Goal: Navigation & Orientation: Understand site structure

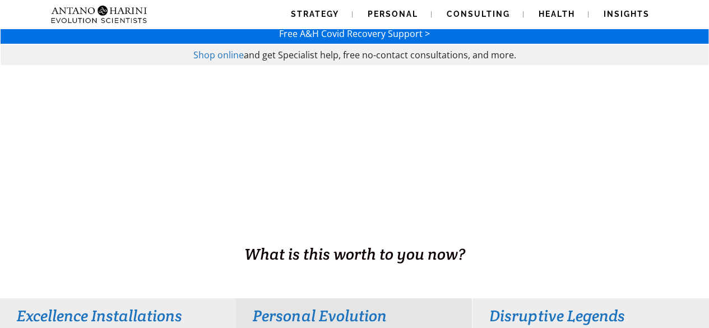
scroll to position [20, 0]
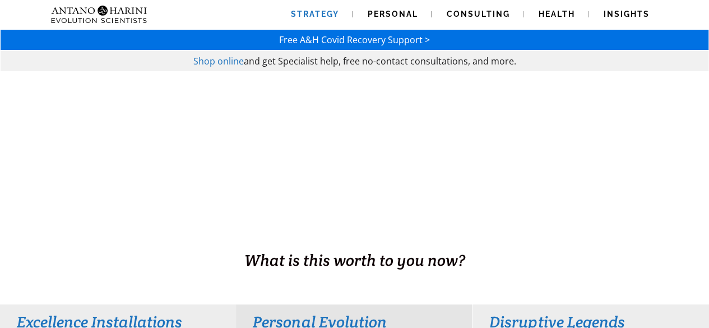
click at [314, 10] on span "Strategy" at bounding box center [315, 14] width 48 height 9
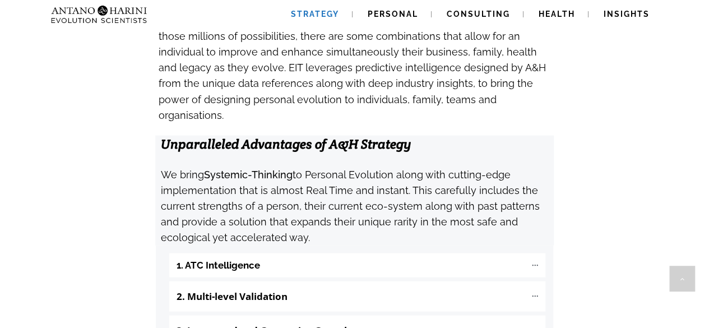
scroll to position [1144, 0]
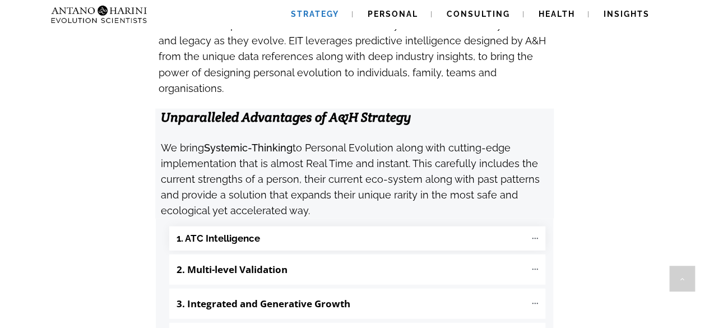
click at [537, 234] on icon at bounding box center [536, 239] width 10 height 10
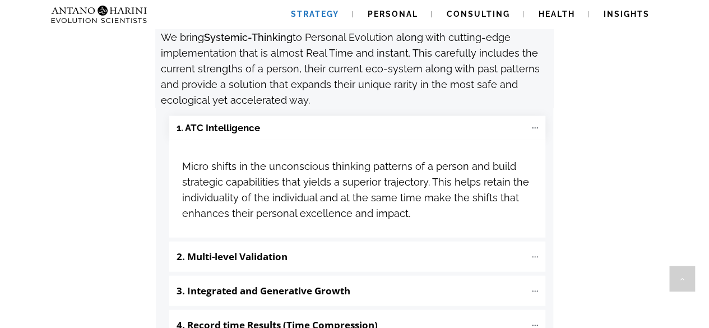
scroll to position [1256, 0]
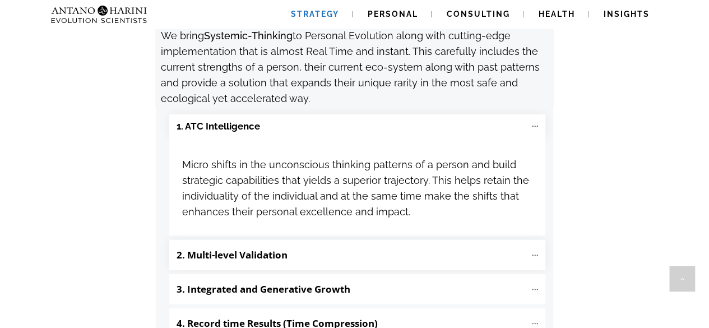
click at [538, 251] on icon at bounding box center [536, 256] width 10 height 10
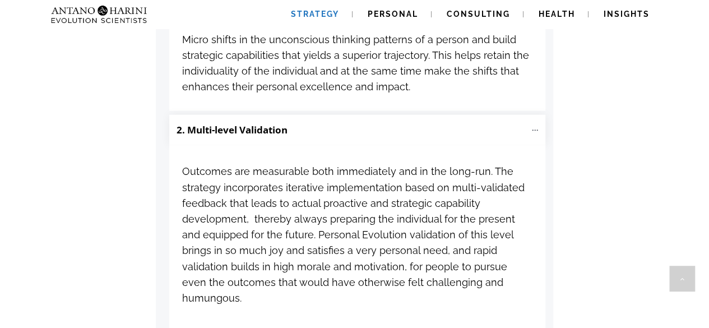
scroll to position [1391, 0]
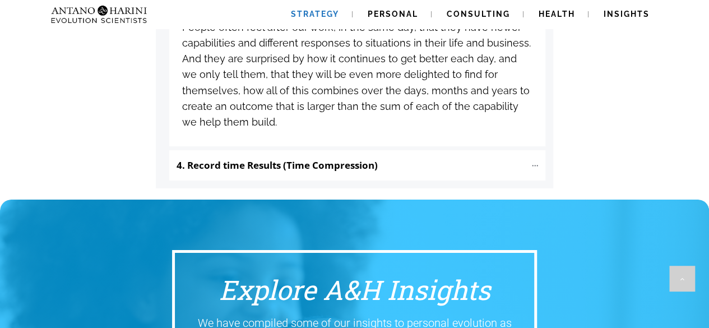
scroll to position [1884, 0]
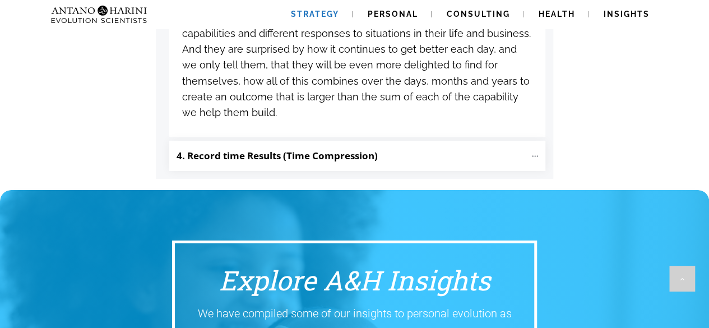
click at [518, 146] on p "4. Record time Results (Time Compression)" at bounding box center [351, 155] width 349 height 19
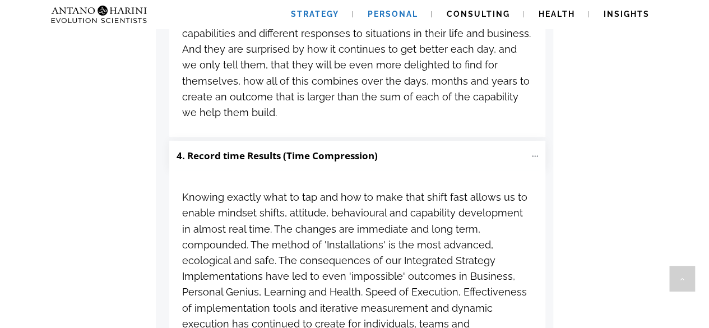
click at [390, 19] on link "Personal" at bounding box center [392, 14] width 77 height 29
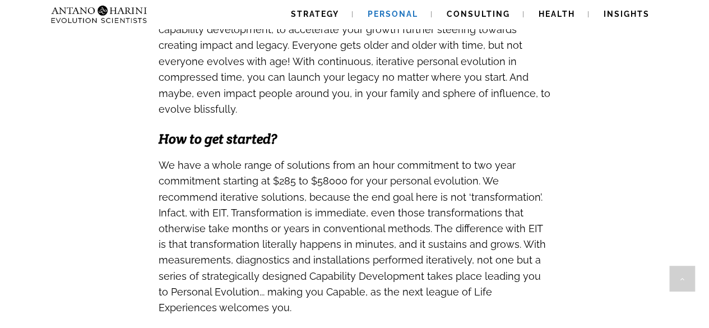
scroll to position [1077, 0]
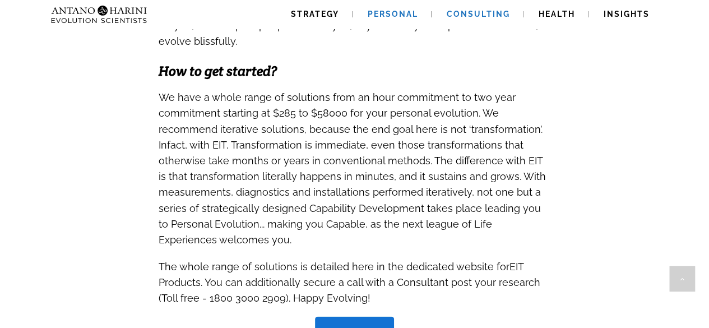
click at [477, 15] on span "Consulting" at bounding box center [478, 14] width 63 height 9
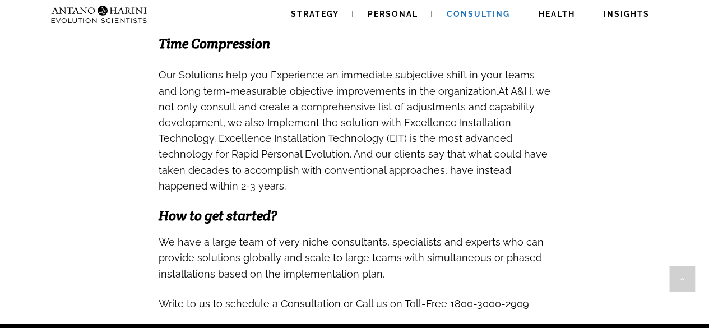
scroll to position [1077, 0]
